Goal: Entertainment & Leisure: Consume media (video, audio)

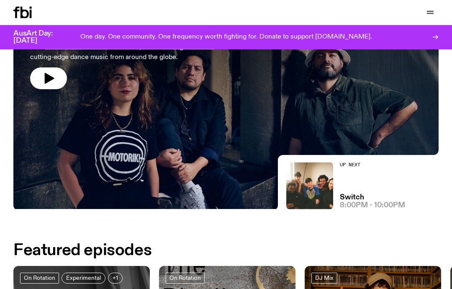
click at [189, 116] on div at bounding box center [225, 49] width 425 height 159
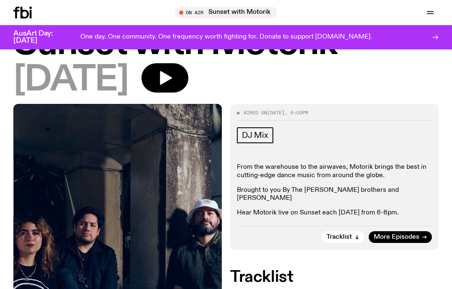
scroll to position [39, 0]
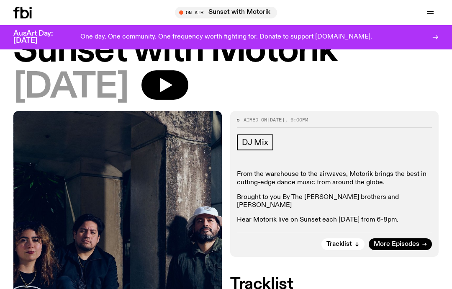
click at [173, 78] on icon "button" at bounding box center [164, 85] width 17 height 17
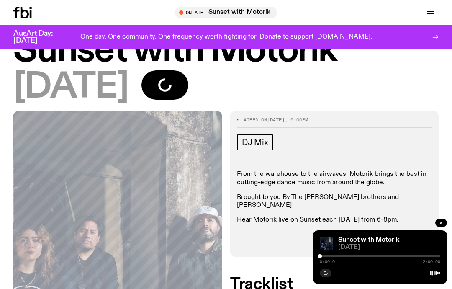
click at [326, 256] on div at bounding box center [380, 256] width 120 height 2
click at [330, 256] on div at bounding box center [380, 256] width 120 height 2
click at [348, 256] on div at bounding box center [289, 256] width 120 height 2
click at [347, 256] on div at bounding box center [293, 256] width 120 height 2
click at [352, 256] on div at bounding box center [314, 256] width 120 height 2
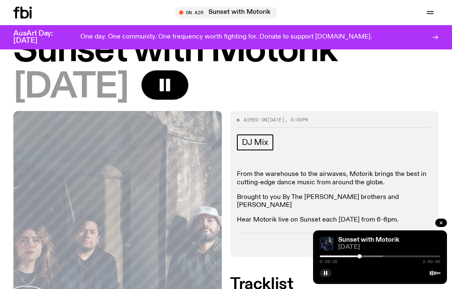
click at [354, 256] on div at bounding box center [299, 256] width 120 height 2
click at [356, 255] on div at bounding box center [323, 256] width 120 height 2
click at [361, 253] on div "Sunset with Motorik 10.10.25 0:36:17 2:00:00" at bounding box center [380, 257] width 134 height 54
click at [361, 253] on div "Sunset with Motorik 10.10.25 0:36:18 2:00:00" at bounding box center [380, 257] width 134 height 54
click at [353, 253] on div "Sunset with Motorik 10.10.25 0:36:19 2:00:00" at bounding box center [380, 257] width 134 height 54
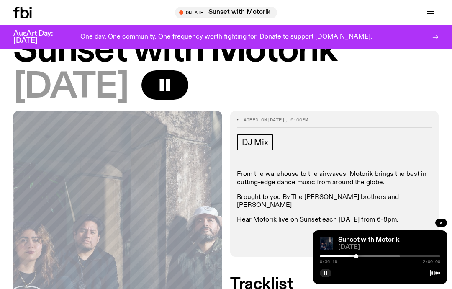
click at [361, 252] on div "Sunset with Motorik 10.10.25 0:36:19 2:00:00" at bounding box center [380, 257] width 134 height 54
click at [365, 252] on div "Sunset with Motorik 10.10.25 0:36:20 2:00:00" at bounding box center [380, 257] width 134 height 54
click at [357, 250] on span "[DATE]" at bounding box center [389, 247] width 102 height 6
click at [358, 252] on div "Sunset with Motorik 10.10.25 0:36:22 2:00:00" at bounding box center [380, 257] width 134 height 54
click at [346, 250] on span "[DATE]" at bounding box center [389, 247] width 102 height 6
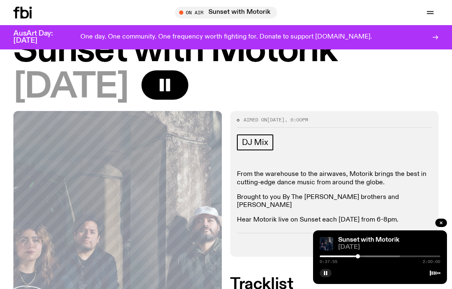
click at [358, 255] on div at bounding box center [339, 256] width 120 height 2
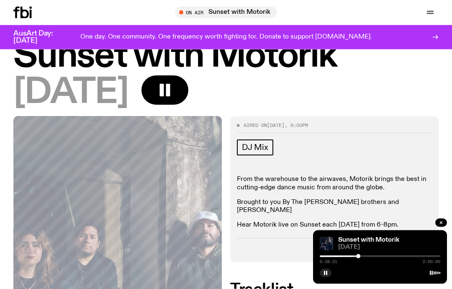
scroll to position [33, 0]
click at [355, 254] on div "0:38:22 2:00:00" at bounding box center [380, 259] width 120 height 10
click at [345, 256] on div at bounding box center [298, 256] width 120 height 2
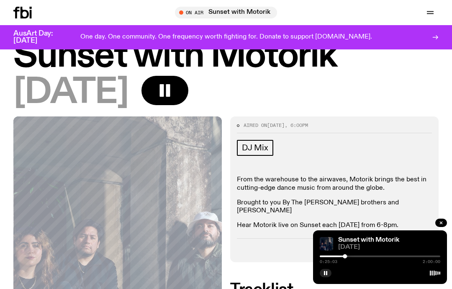
click at [390, 267] on div at bounding box center [380, 272] width 120 height 10
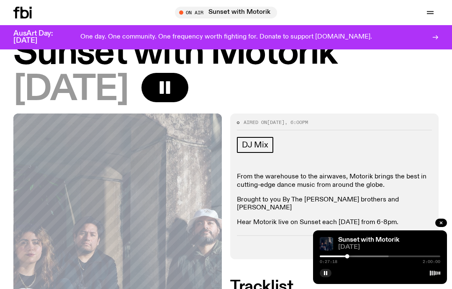
click at [320, 275] on button "button" at bounding box center [326, 273] width 12 height 8
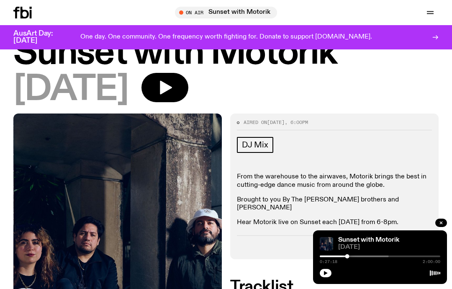
click at [324, 273] on icon "button" at bounding box center [326, 273] width 4 height 4
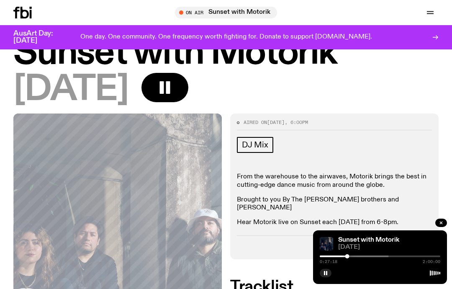
click at [323, 280] on div "Sunset with Motorik 10.10.25 0:27:18 2:00:00" at bounding box center [380, 257] width 134 height 54
click at [316, 284] on h2 "Tracklist" at bounding box center [334, 286] width 208 height 15
click at [321, 275] on button "button" at bounding box center [326, 273] width 12 height 8
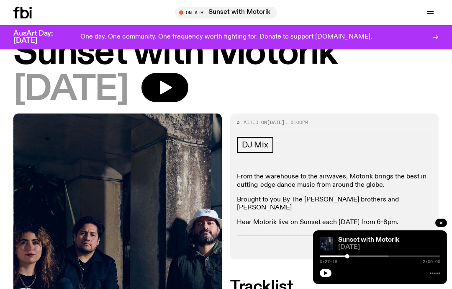
click at [321, 272] on button "button" at bounding box center [326, 273] width 12 height 8
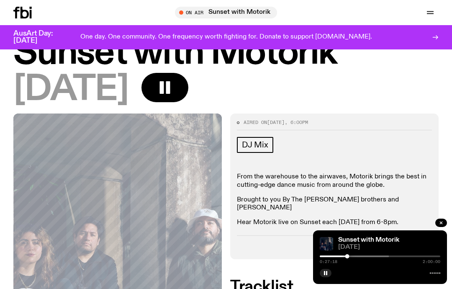
click at [322, 277] on button "button" at bounding box center [326, 273] width 12 height 8
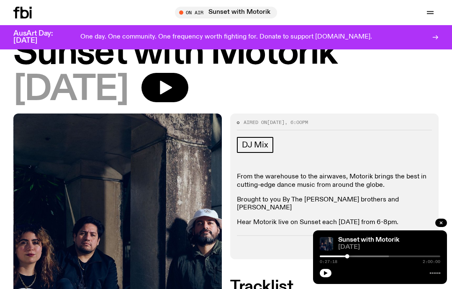
click at [320, 275] on button "button" at bounding box center [326, 273] width 12 height 8
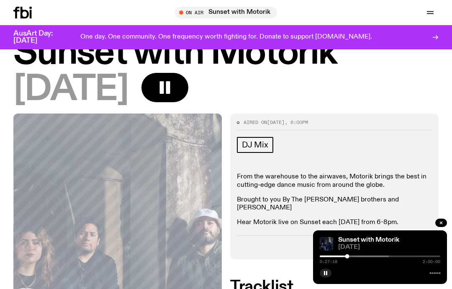
click at [170, 90] on rect "button" at bounding box center [168, 87] width 4 height 13
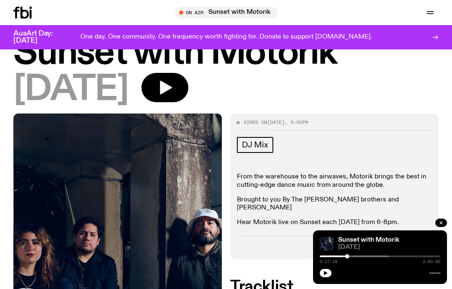
click at [173, 93] on icon "button" at bounding box center [164, 87] width 17 height 17
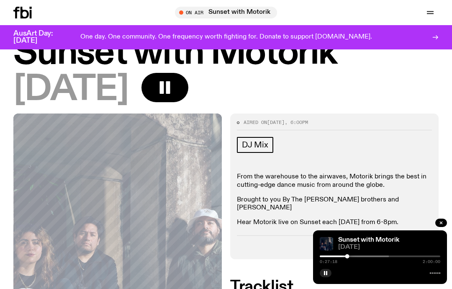
click at [325, 269] on button "button" at bounding box center [326, 273] width 12 height 8
click at [321, 271] on button "button" at bounding box center [326, 273] width 12 height 8
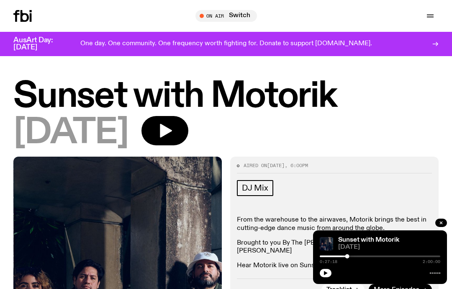
click at [323, 288] on html "Schedule Explore Read Volunteer Newsletter About Us Contact Champions of emergi…" at bounding box center [226, 144] width 452 height 289
click at [313, 288] on html "Schedule Explore Read Volunteer Newsletter About Us Contact Champions of emergi…" at bounding box center [226, 144] width 452 height 289
click at [320, 288] on html "Schedule Explore Read Volunteer Newsletter About Us Contact Champions of emergi…" at bounding box center [226, 144] width 452 height 289
click at [319, 288] on html "Schedule Explore Read Volunteer Newsletter About Us Contact Champions of emergi…" at bounding box center [226, 144] width 452 height 289
click at [322, 288] on html "Schedule Explore Read Volunteer Newsletter About Us Contact Champions of emergi…" at bounding box center [226, 144] width 452 height 289
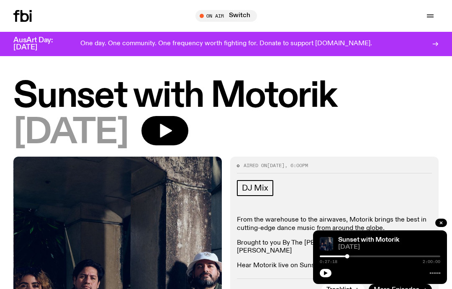
click at [327, 288] on html "Schedule Explore Read Volunteer Newsletter About Us Contact Champions of emergi…" at bounding box center [226, 144] width 452 height 289
click at [326, 288] on html "Schedule Explore Read Volunteer Newsletter About Us Contact Champions of emergi…" at bounding box center [226, 144] width 452 height 289
click at [324, 288] on html "Schedule Explore Read Volunteer Newsletter About Us Contact Champions of emergi…" at bounding box center [226, 144] width 452 height 289
click at [328, 288] on html "Schedule Explore Read Volunteer Newsletter About Us Contact Champions of emergi…" at bounding box center [226, 144] width 452 height 289
click at [172, 131] on icon "button" at bounding box center [166, 131] width 12 height 14
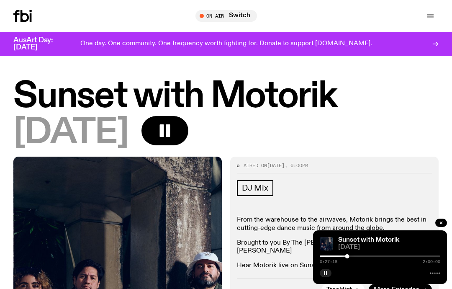
click at [188, 128] on button "button" at bounding box center [164, 130] width 47 height 29
click at [172, 132] on icon "button" at bounding box center [166, 131] width 12 height 14
